Goal: Use online tool/utility: Use online tool/utility

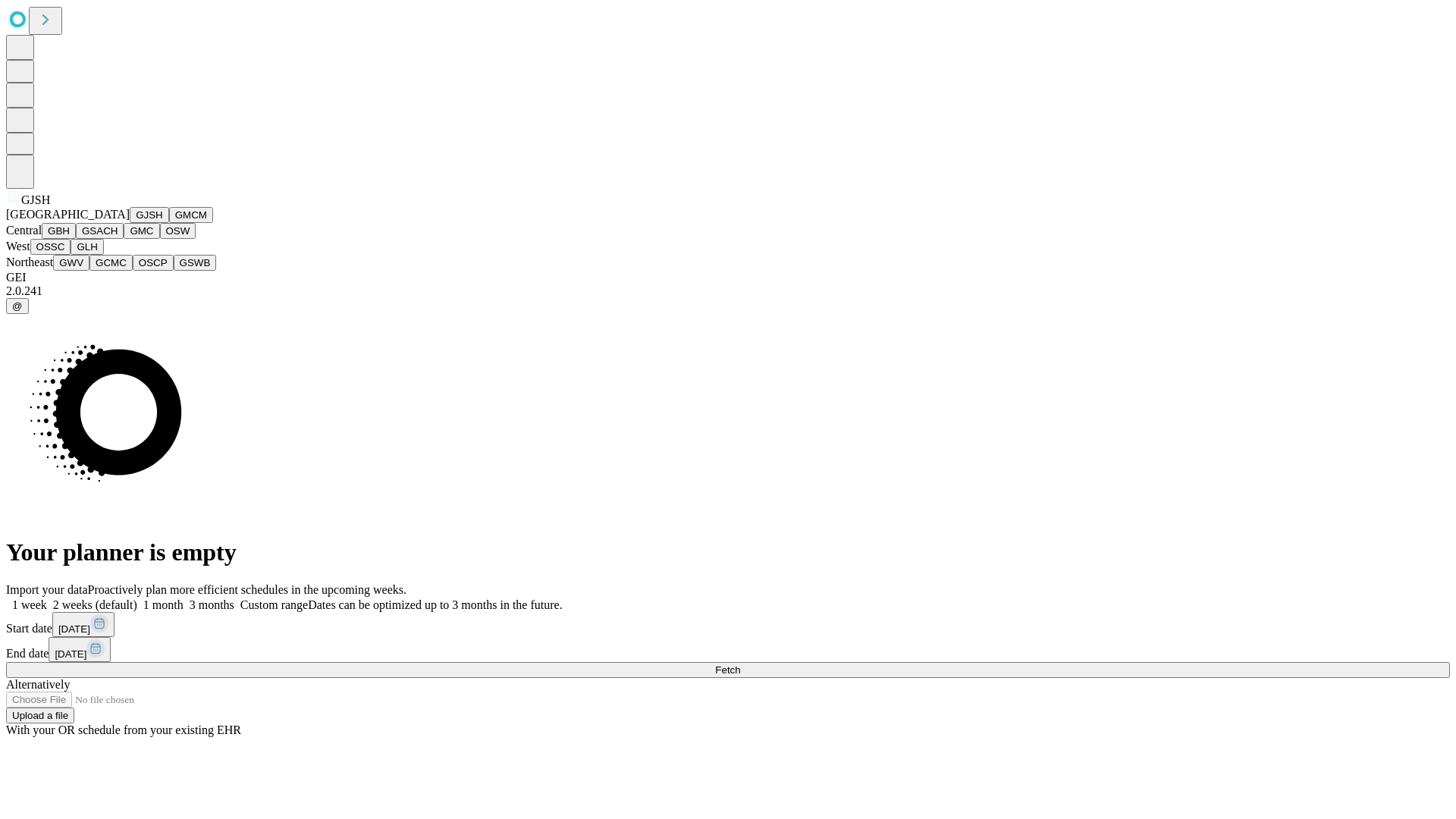
click at [129, 223] on button "GJSH" at bounding box center [149, 215] width 39 height 16
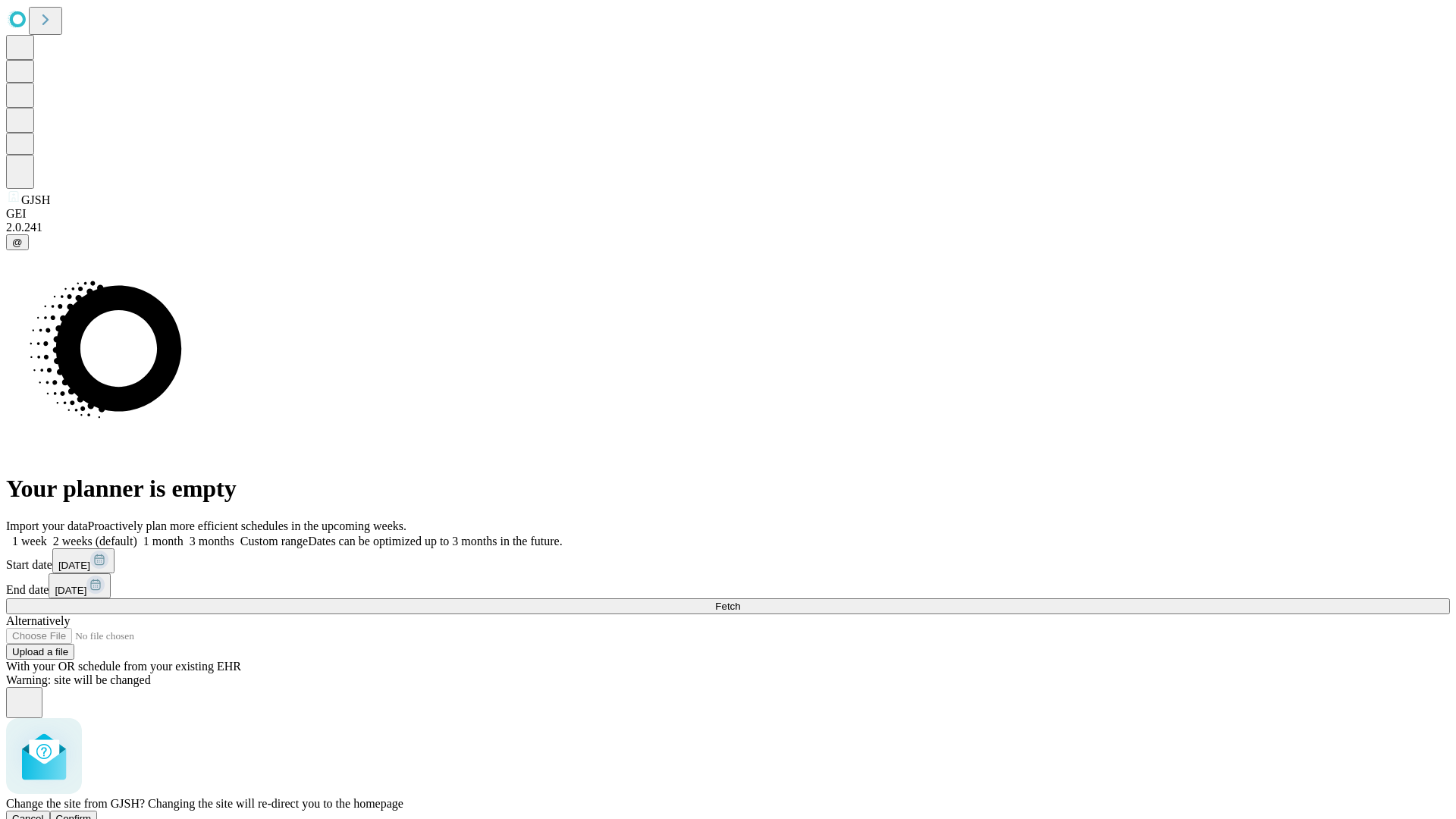
click at [92, 813] on span "Confirm" at bounding box center [74, 819] width 35 height 12
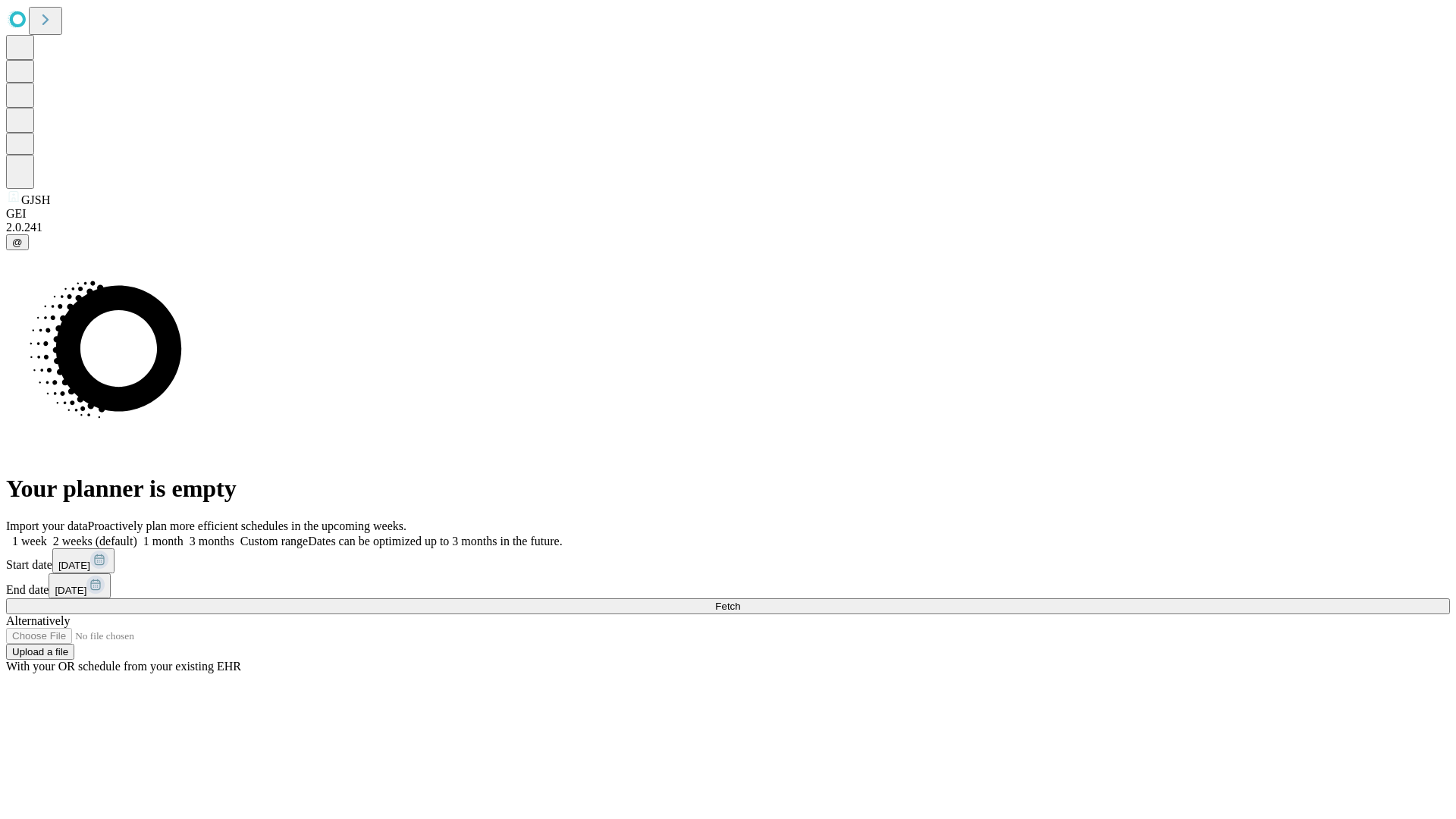
click at [137, 535] on label "2 weeks (default)" at bounding box center [92, 540] width 90 height 13
click at [740, 600] on span "Fetch" at bounding box center [728, 606] width 25 height 12
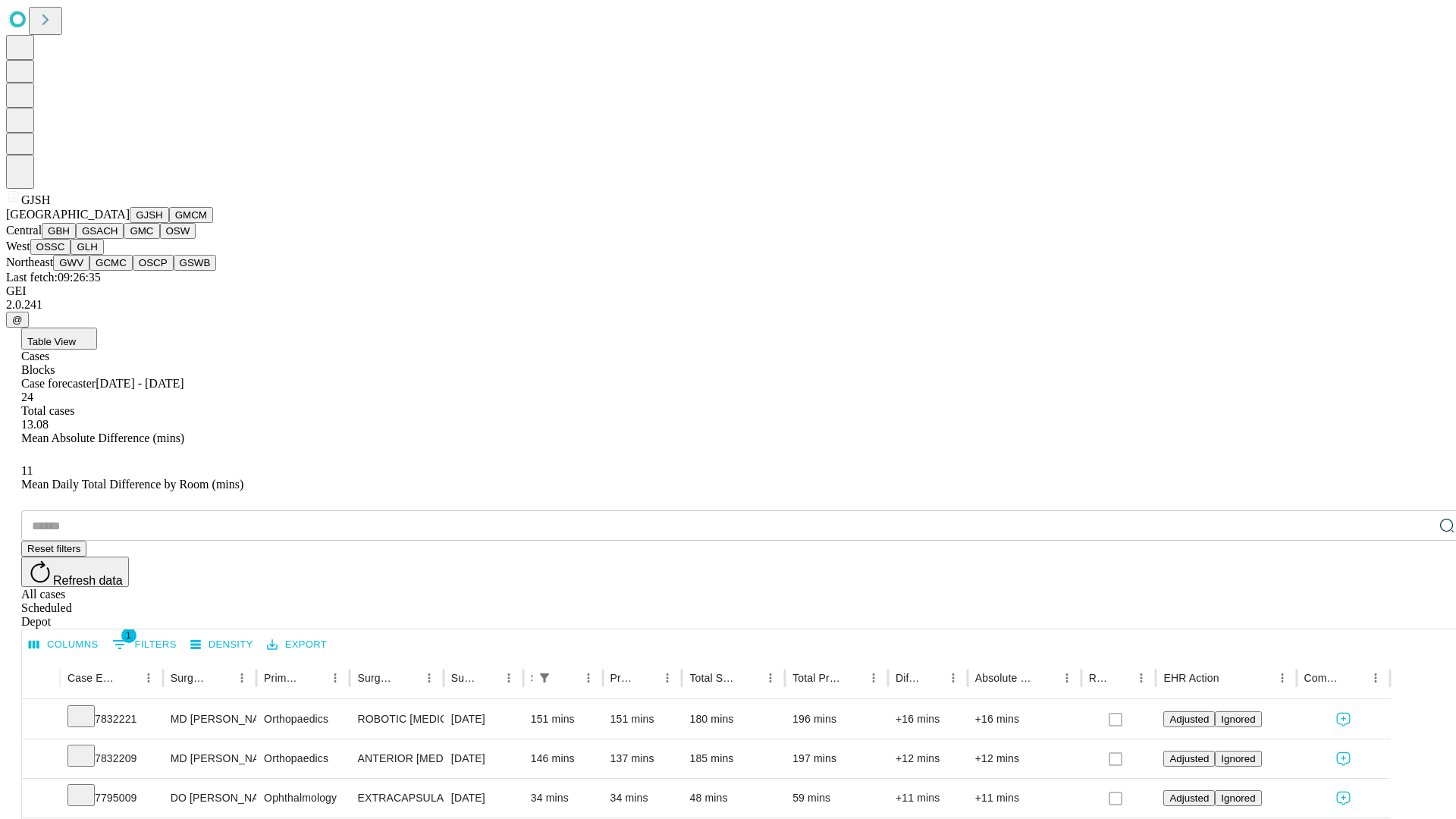
click at [169, 223] on button "GMCM" at bounding box center [190, 215] width 44 height 16
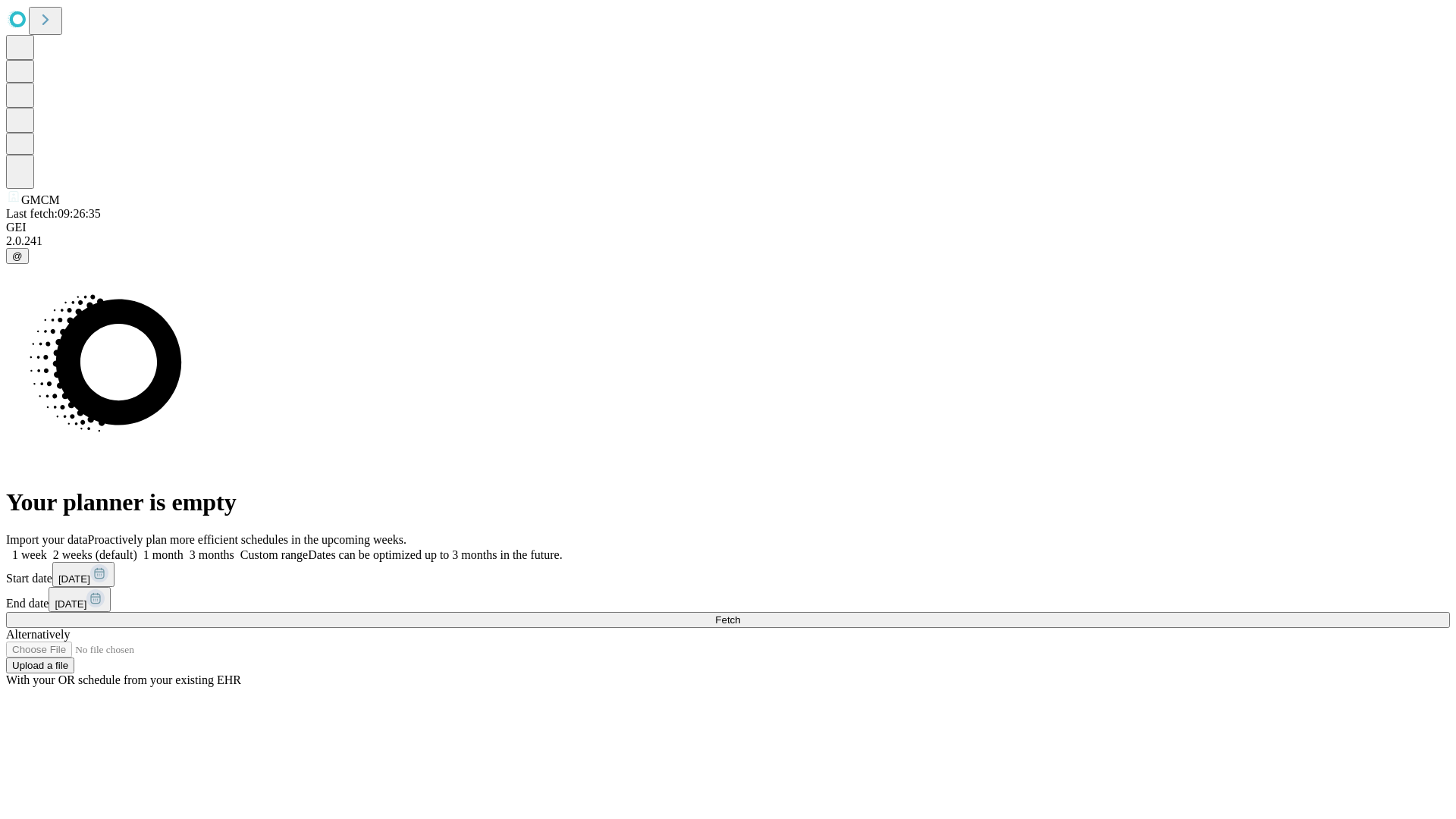
click at [740, 614] on span "Fetch" at bounding box center [728, 620] width 25 height 12
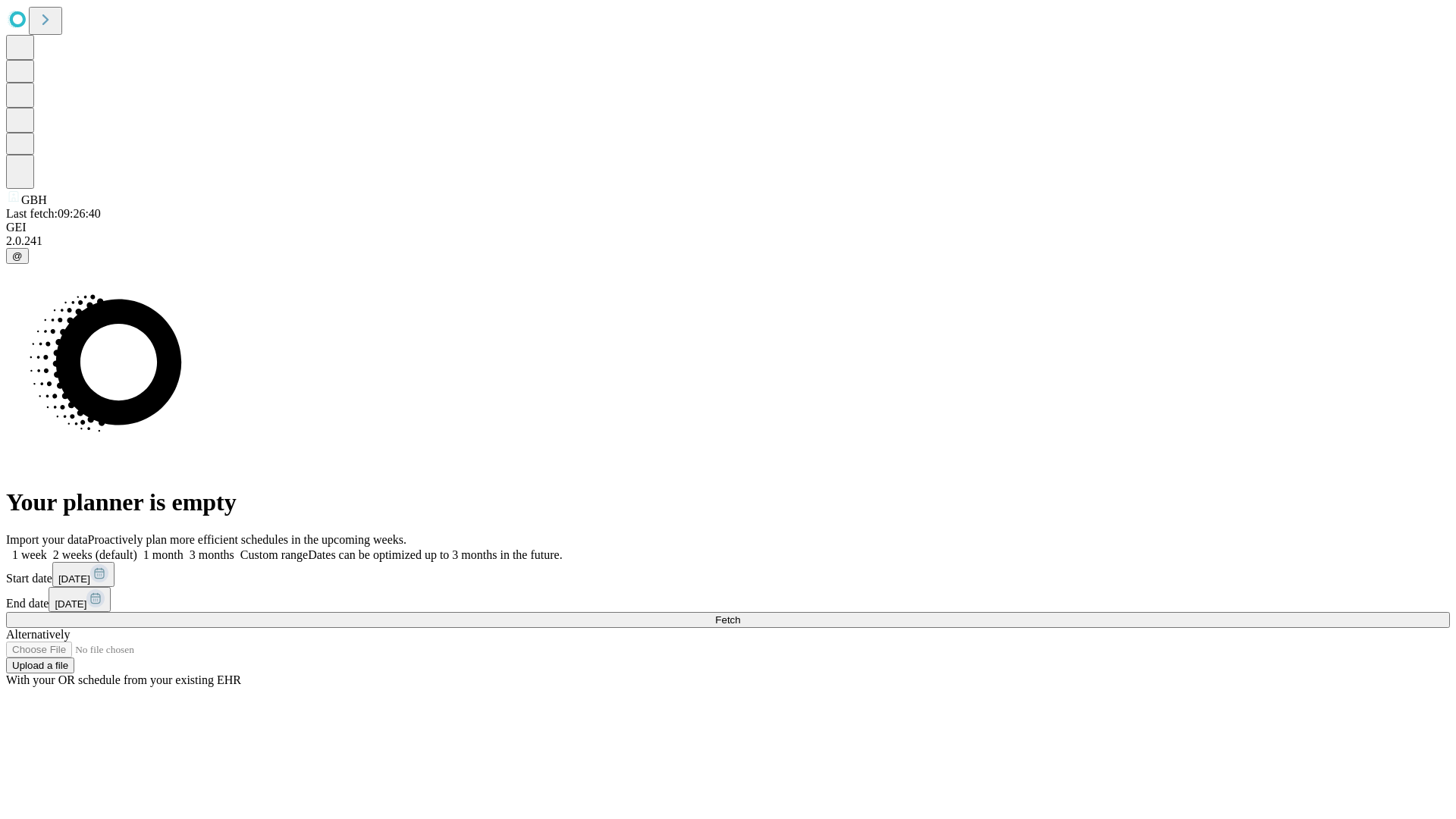
click at [137, 548] on label "2 weeks (default)" at bounding box center [92, 554] width 90 height 13
click at [740, 614] on span "Fetch" at bounding box center [728, 620] width 25 height 12
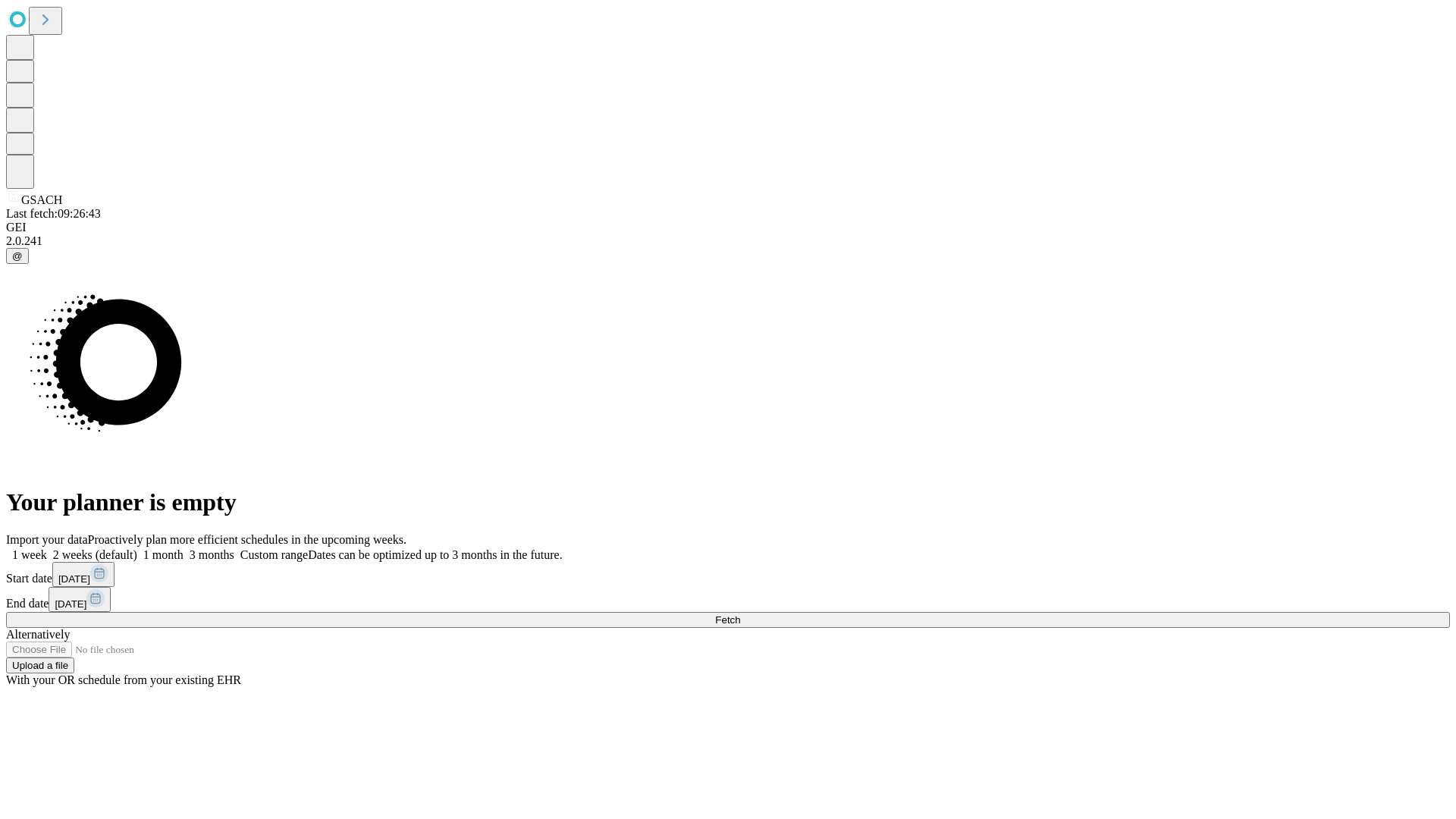
click at [137, 548] on label "2 weeks (default)" at bounding box center [92, 554] width 90 height 13
click at [740, 614] on span "Fetch" at bounding box center [728, 620] width 25 height 12
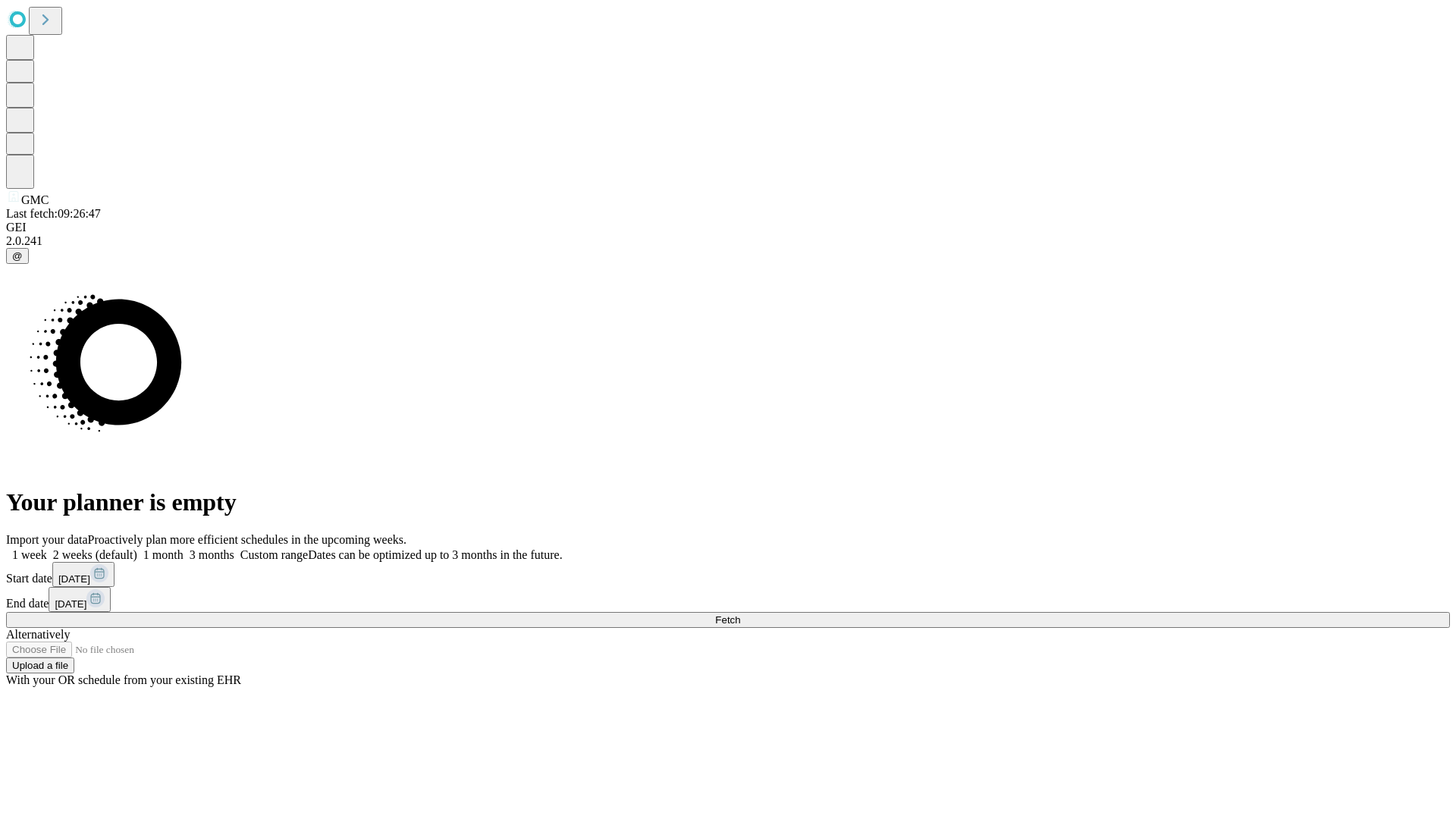
click at [137, 548] on label "2 weeks (default)" at bounding box center [92, 554] width 90 height 13
click at [740, 614] on span "Fetch" at bounding box center [728, 620] width 25 height 12
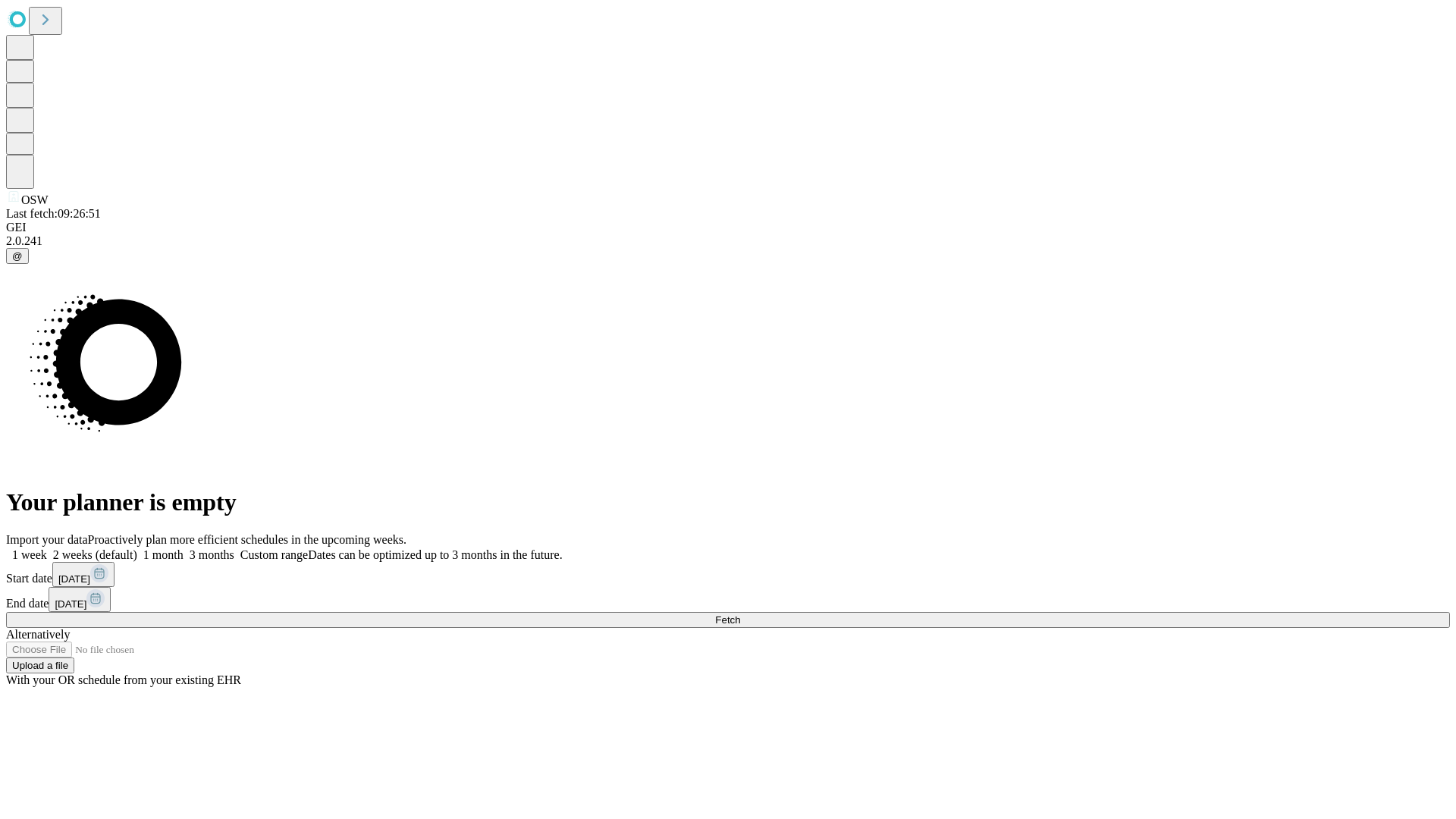
click at [137, 548] on label "2 weeks (default)" at bounding box center [92, 554] width 90 height 13
click at [740, 614] on span "Fetch" at bounding box center [728, 620] width 25 height 12
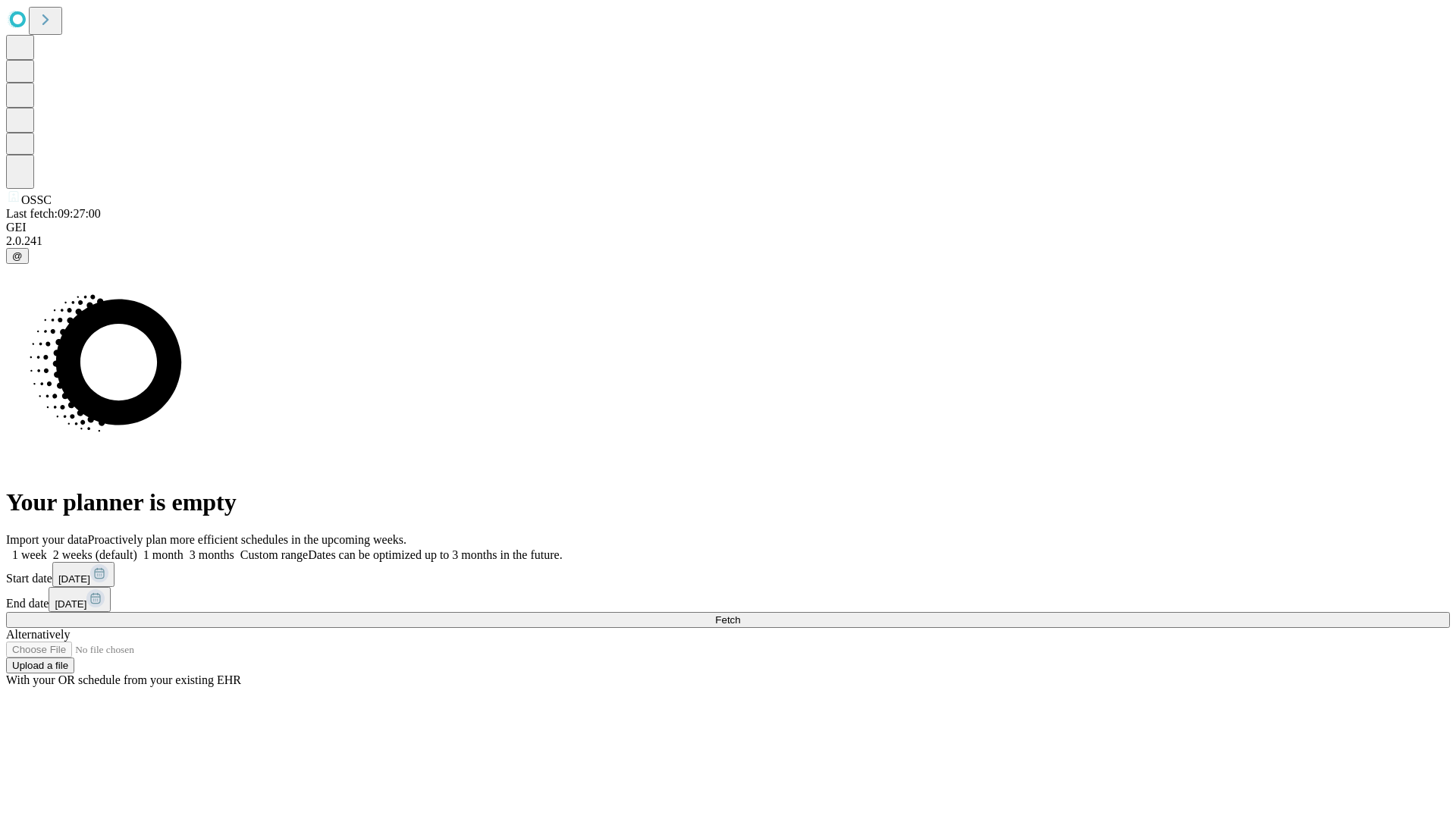
click at [137, 548] on label "2 weeks (default)" at bounding box center [92, 554] width 90 height 13
click at [740, 614] on span "Fetch" at bounding box center [728, 620] width 25 height 12
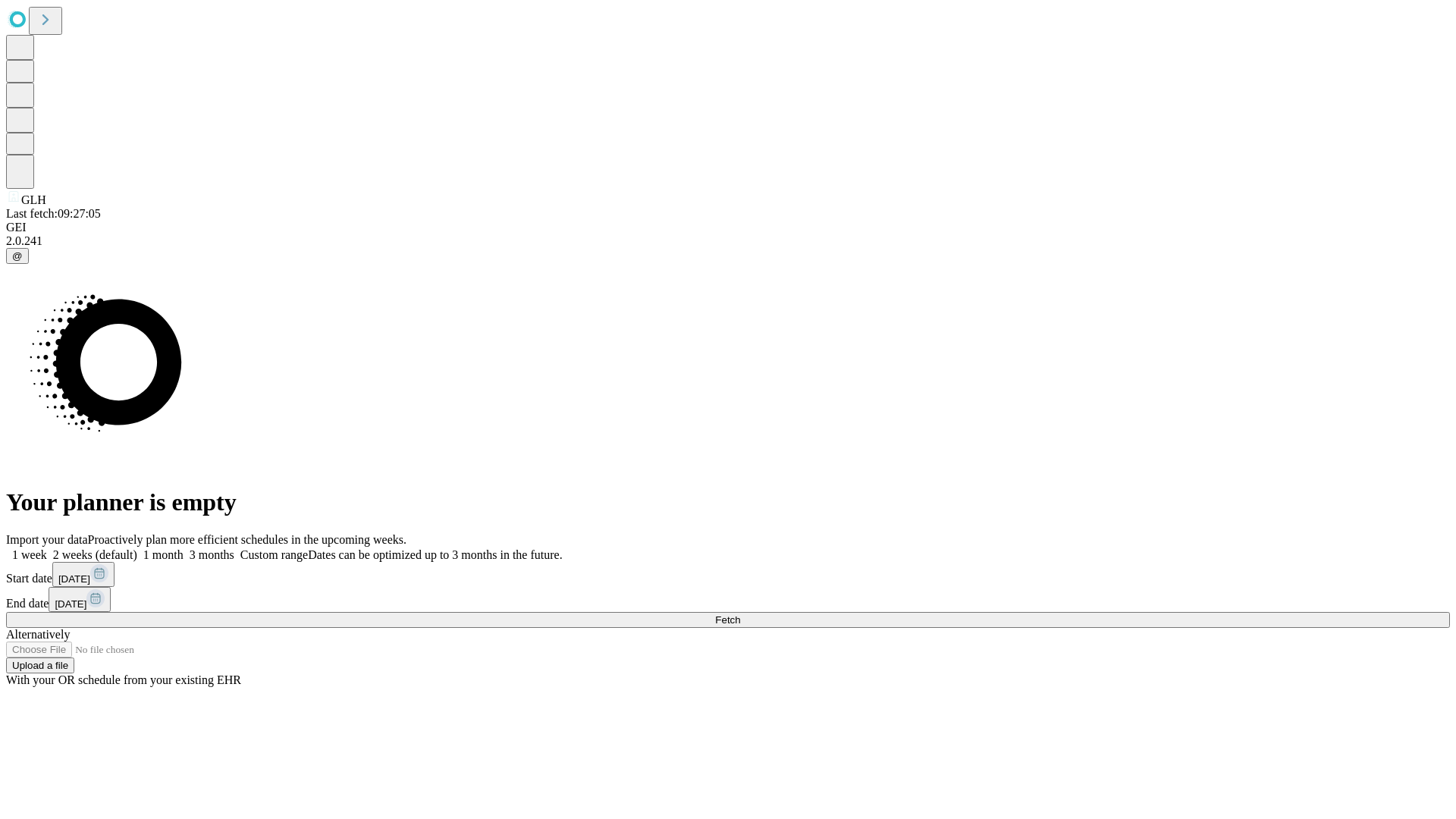
click at [137, 548] on label "2 weeks (default)" at bounding box center [92, 554] width 90 height 13
click at [740, 614] on span "Fetch" at bounding box center [728, 620] width 25 height 12
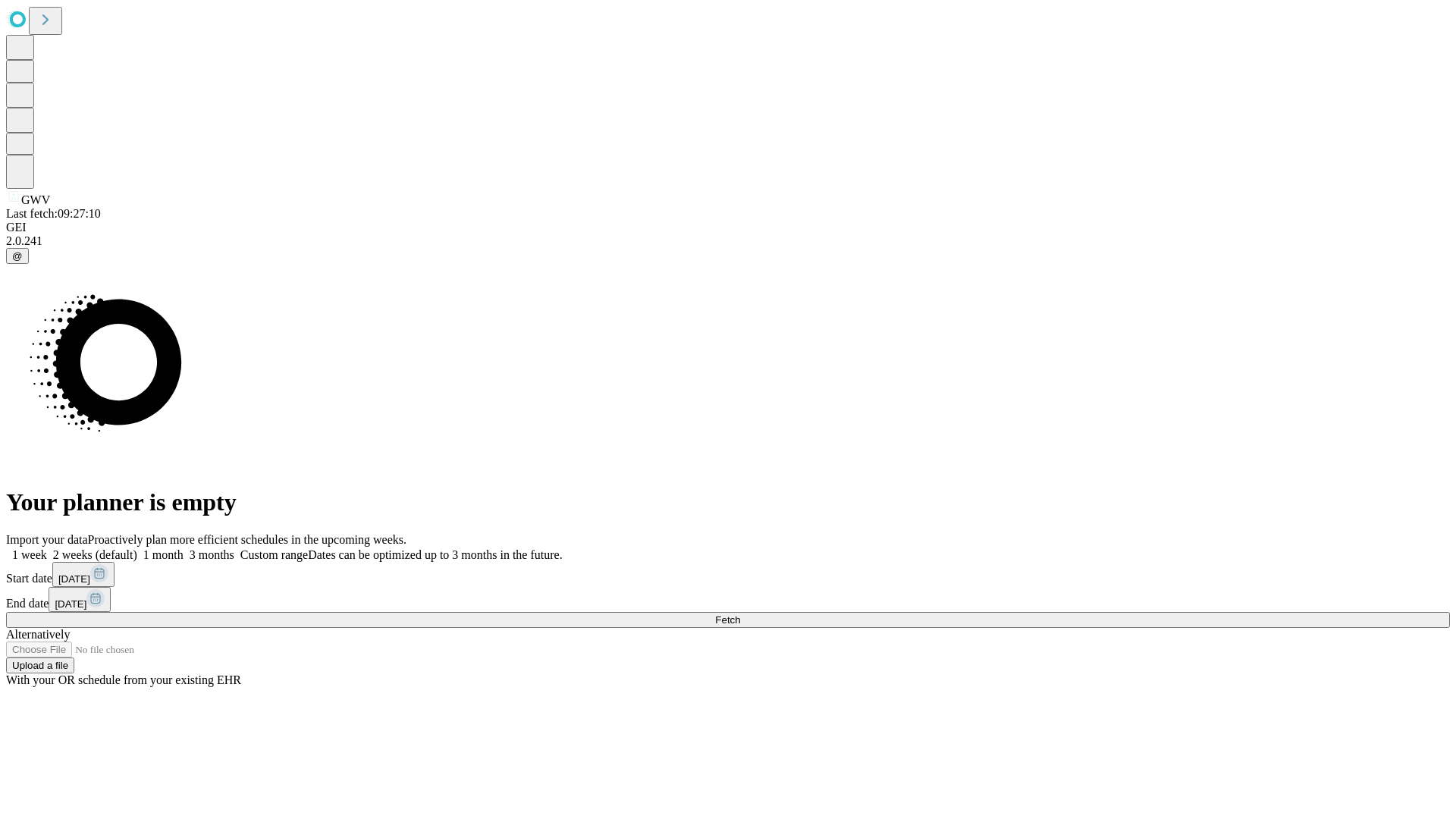
click at [137, 548] on label "2 weeks (default)" at bounding box center [92, 554] width 90 height 13
click at [740, 614] on span "Fetch" at bounding box center [728, 620] width 25 height 12
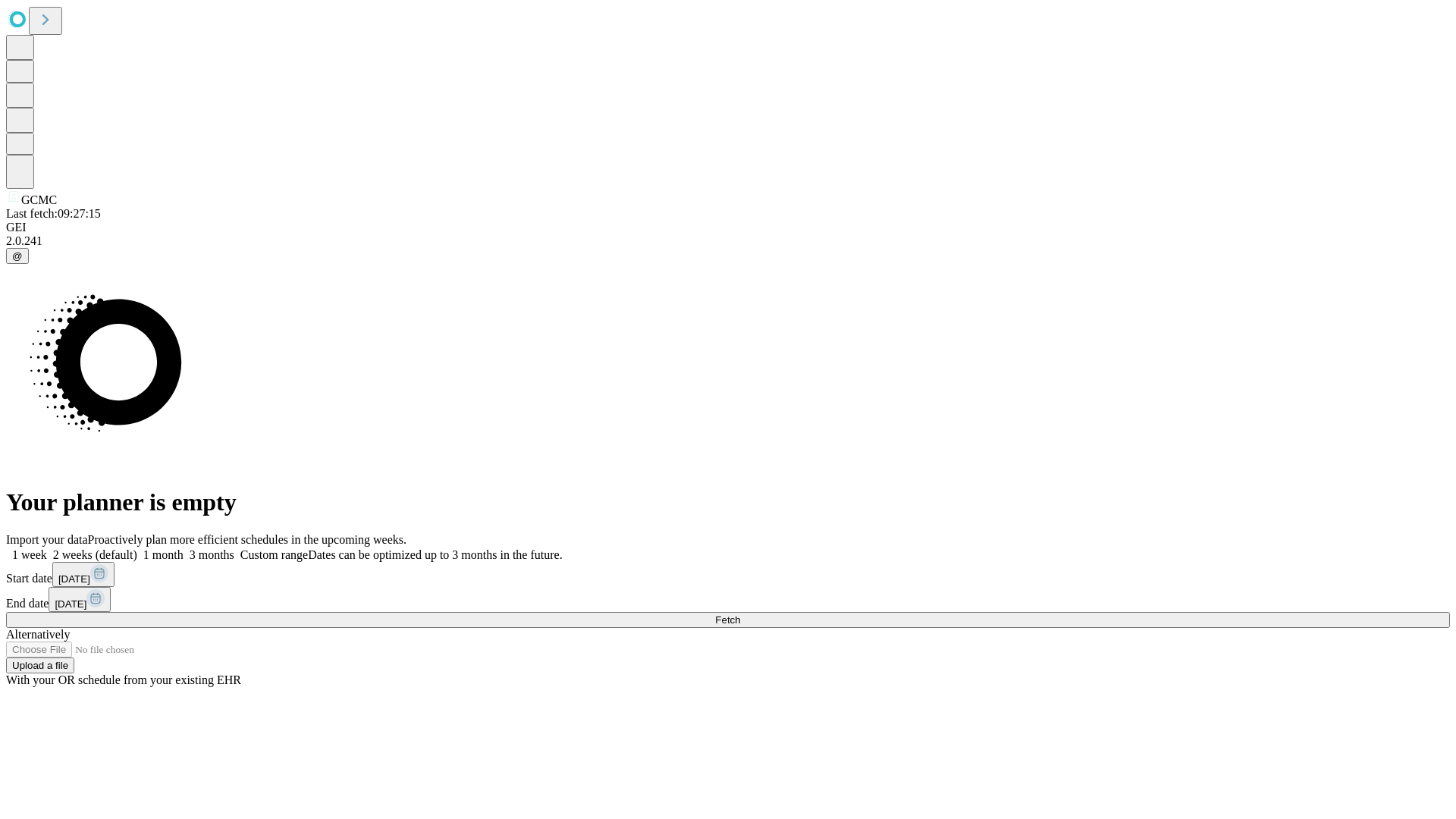
click at [137, 548] on label "2 weeks (default)" at bounding box center [92, 554] width 90 height 13
click at [740, 614] on span "Fetch" at bounding box center [728, 620] width 25 height 12
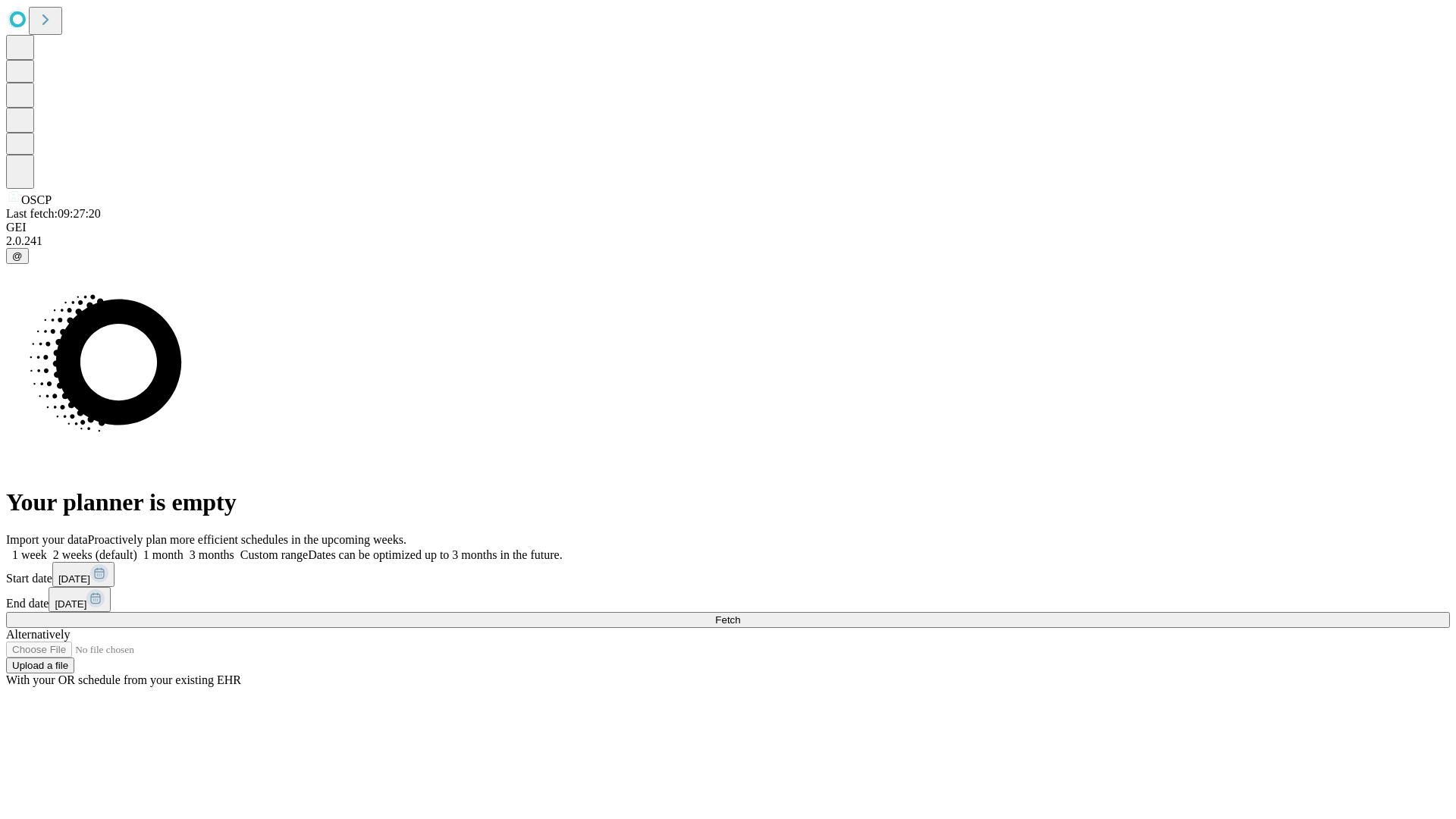
click at [740, 614] on span "Fetch" at bounding box center [728, 620] width 25 height 12
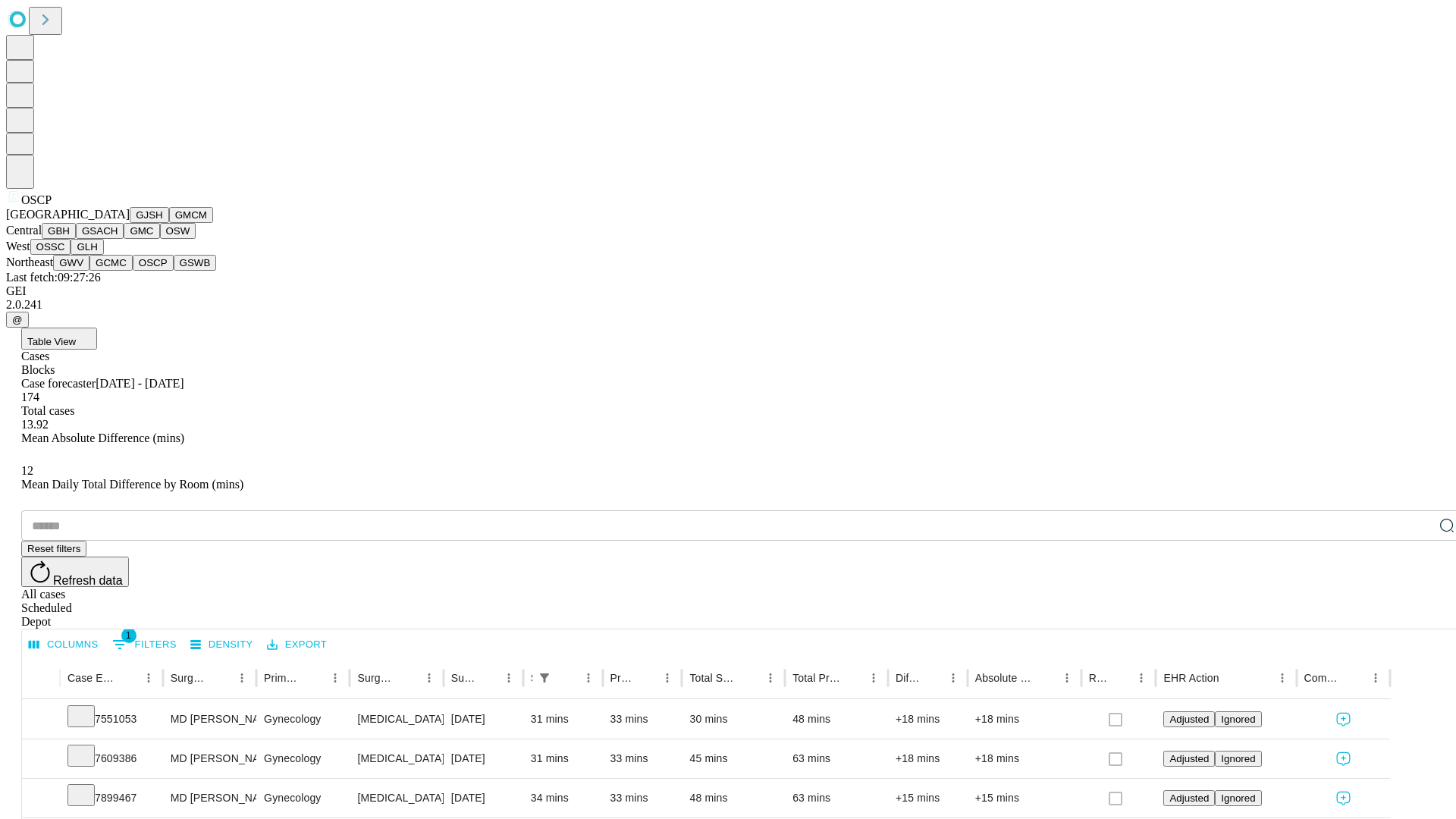
click at [174, 271] on button "GSWB" at bounding box center [195, 263] width 43 height 16
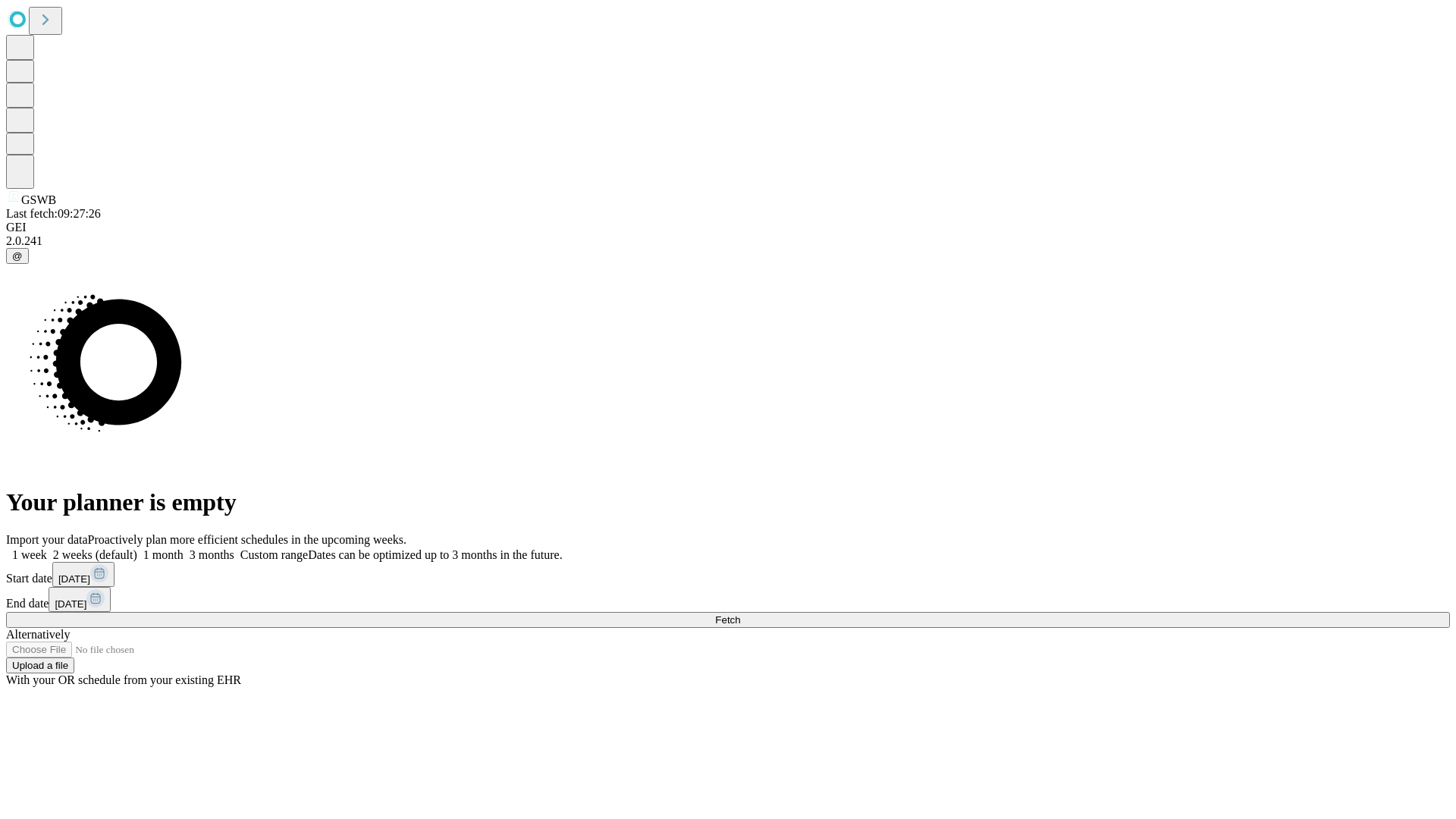
click at [137, 548] on label "2 weeks (default)" at bounding box center [92, 554] width 90 height 13
click at [740, 614] on span "Fetch" at bounding box center [728, 620] width 25 height 12
